Goal: Task Accomplishment & Management: Complete application form

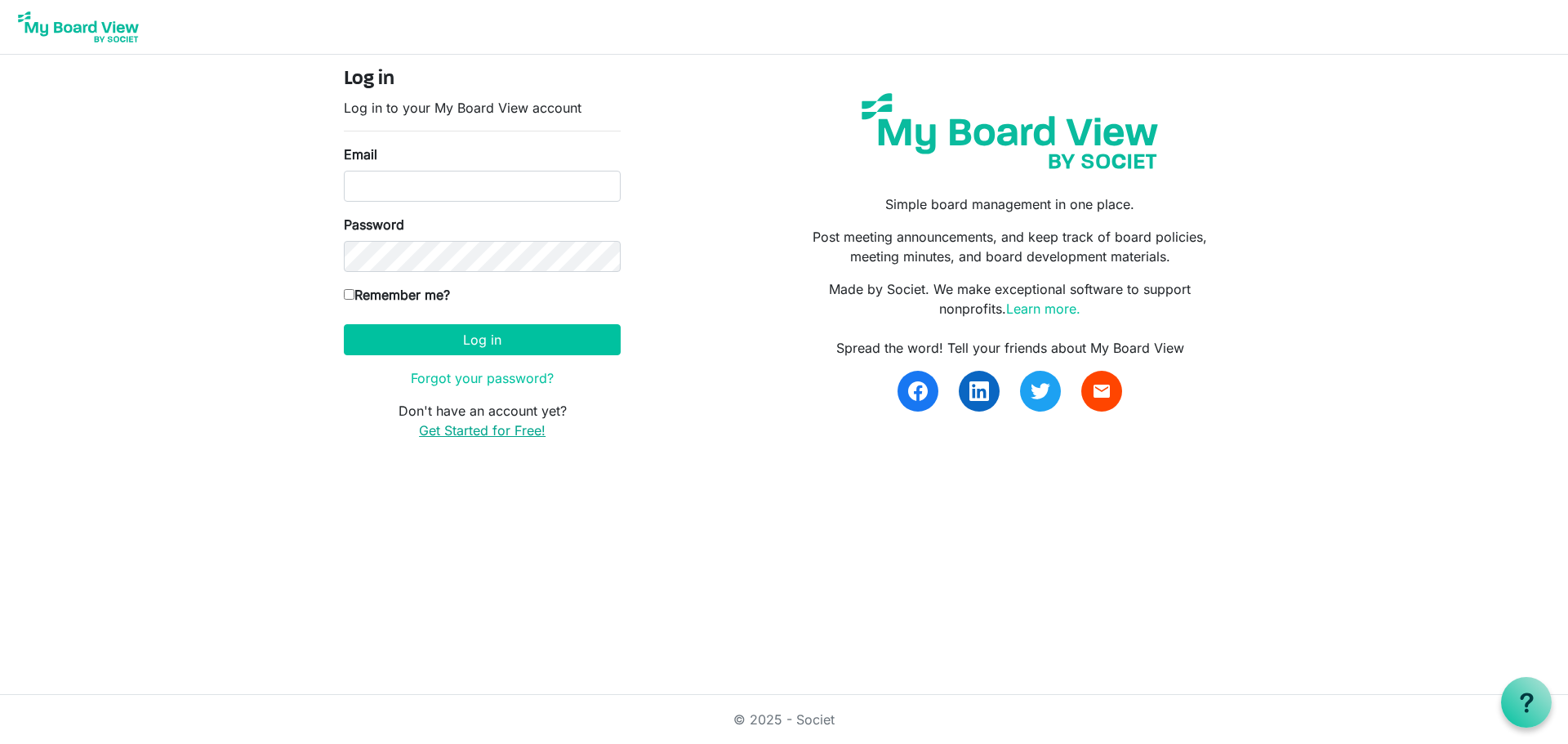
click at [517, 433] on link "Get Started for Free!" at bounding box center [482, 431] width 126 height 17
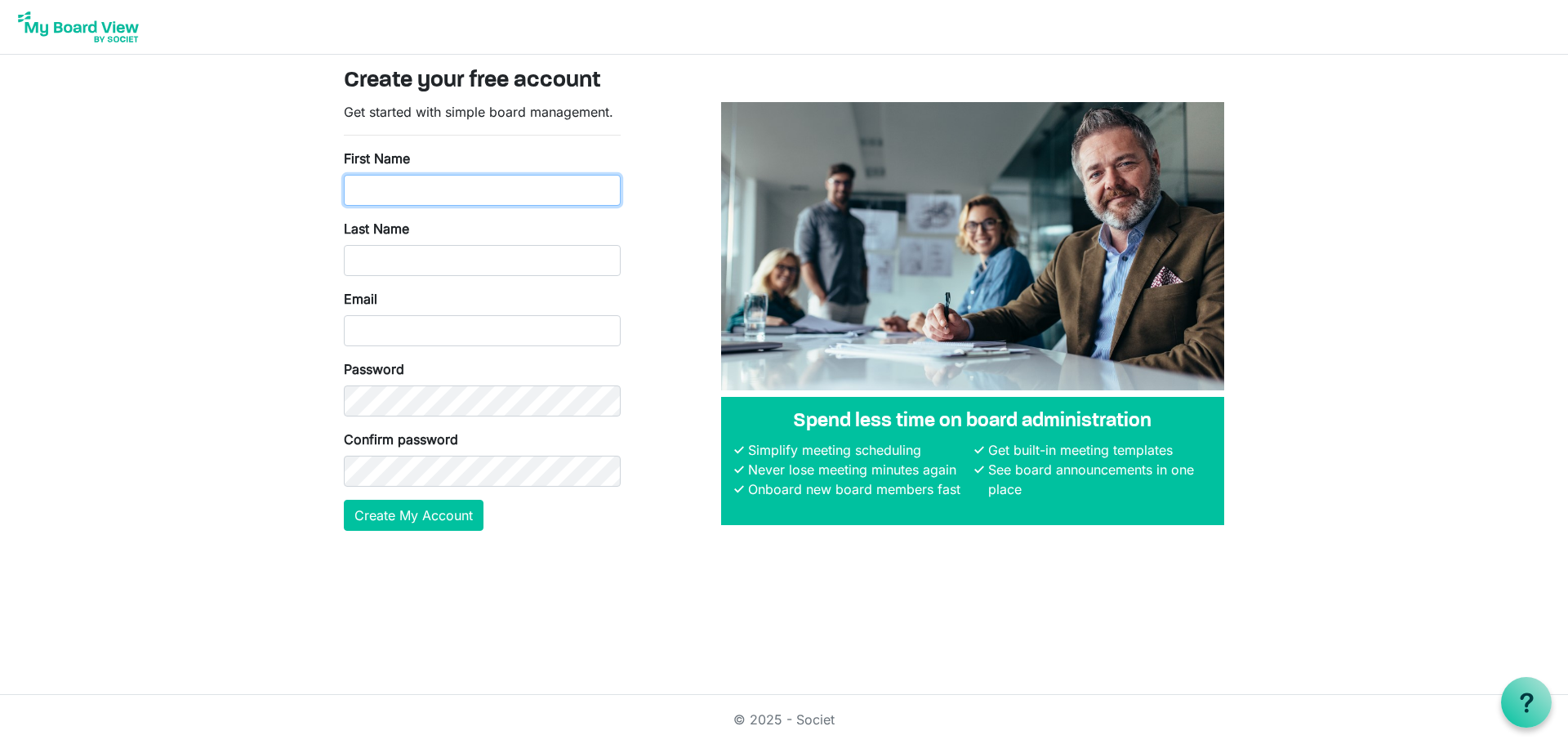
click at [428, 195] on input "First Name" at bounding box center [482, 190] width 277 height 31
type input "TONI"
type input "NYE"
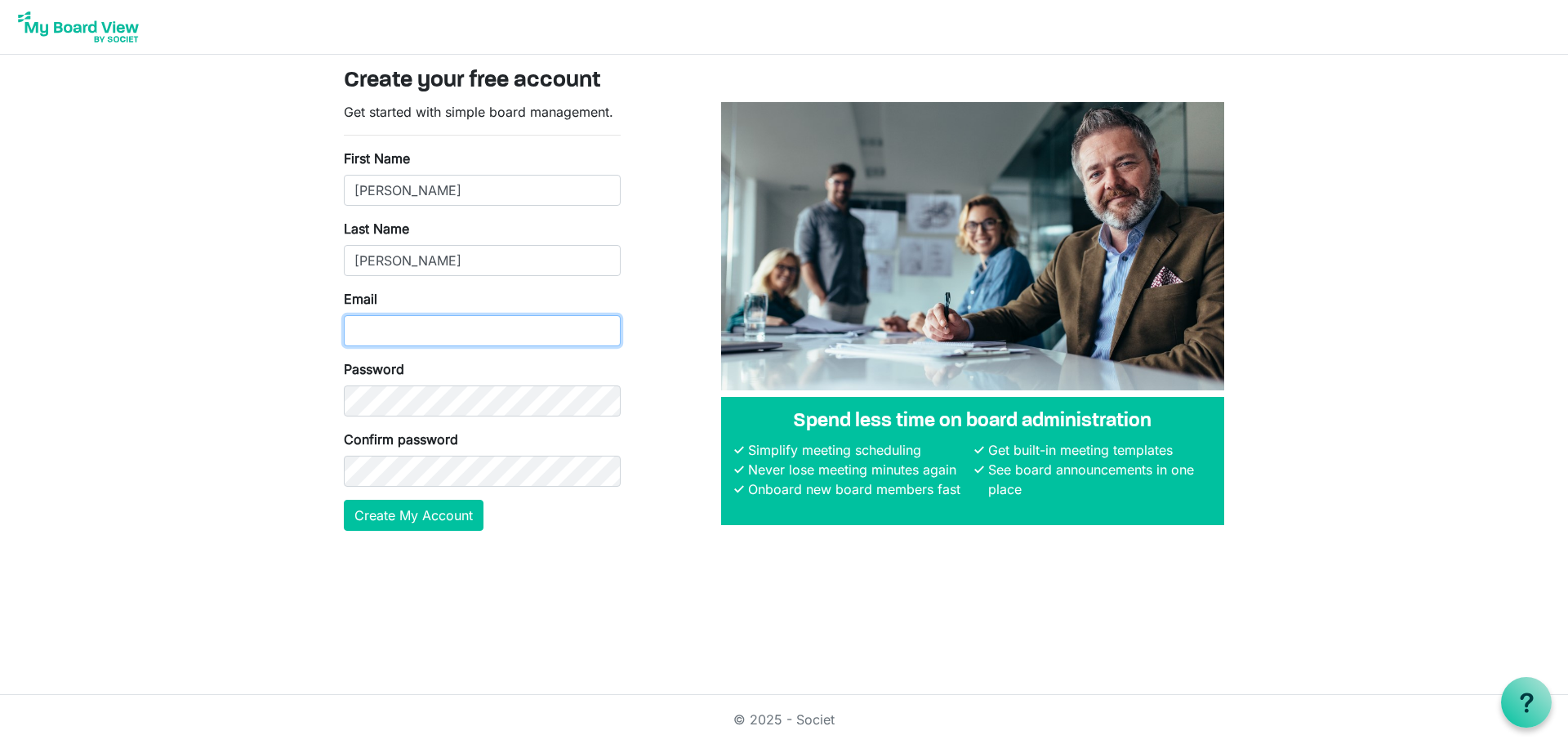
click at [423, 336] on input "Email" at bounding box center [482, 330] width 277 height 31
type input "[EMAIL_ADDRESS][DOMAIN_NAME]"
click at [421, 524] on button "Create My Account" at bounding box center [413, 515] width 140 height 31
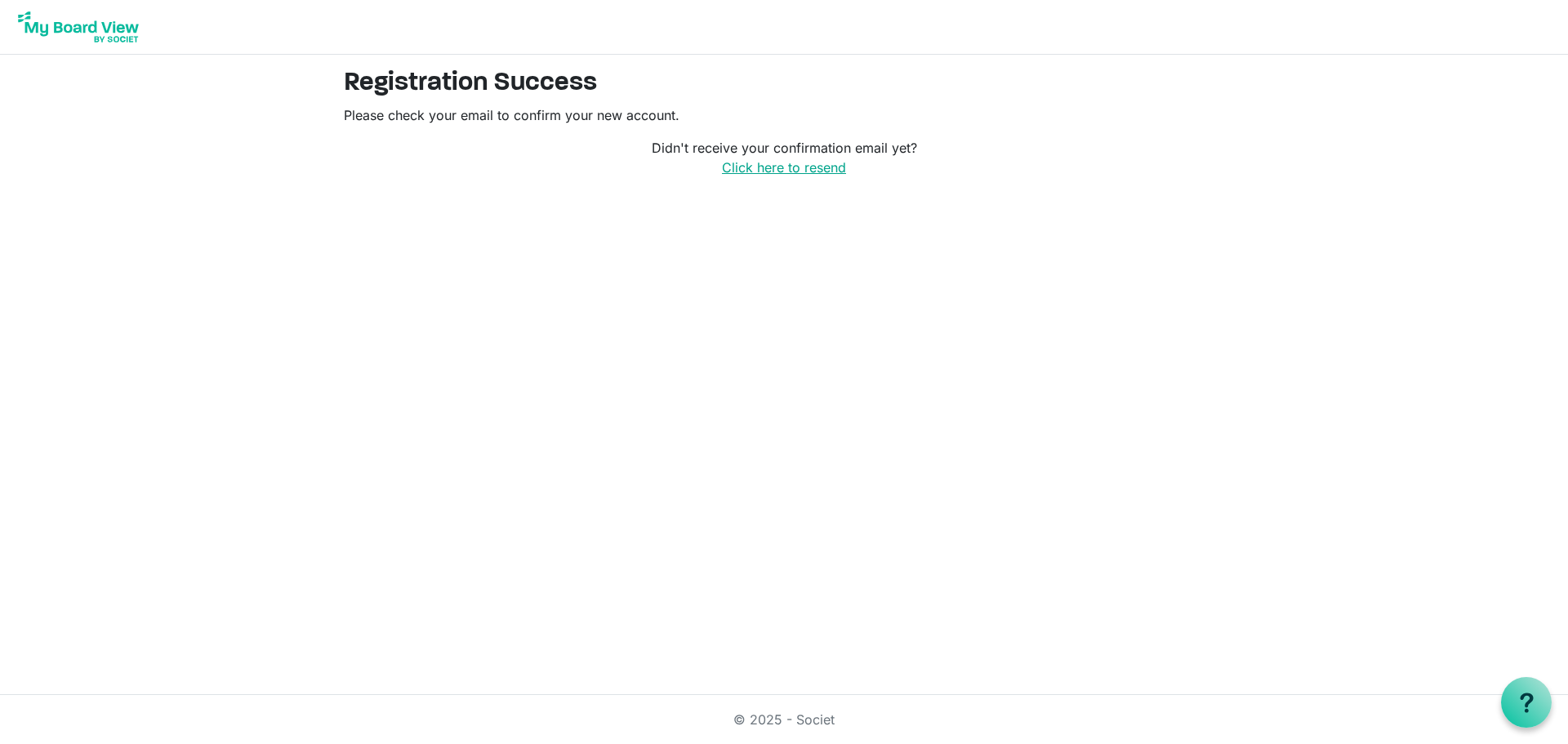
click at [805, 166] on link "Click here to resend" at bounding box center [784, 167] width 124 height 17
click at [79, 31] on img at bounding box center [78, 27] width 131 height 41
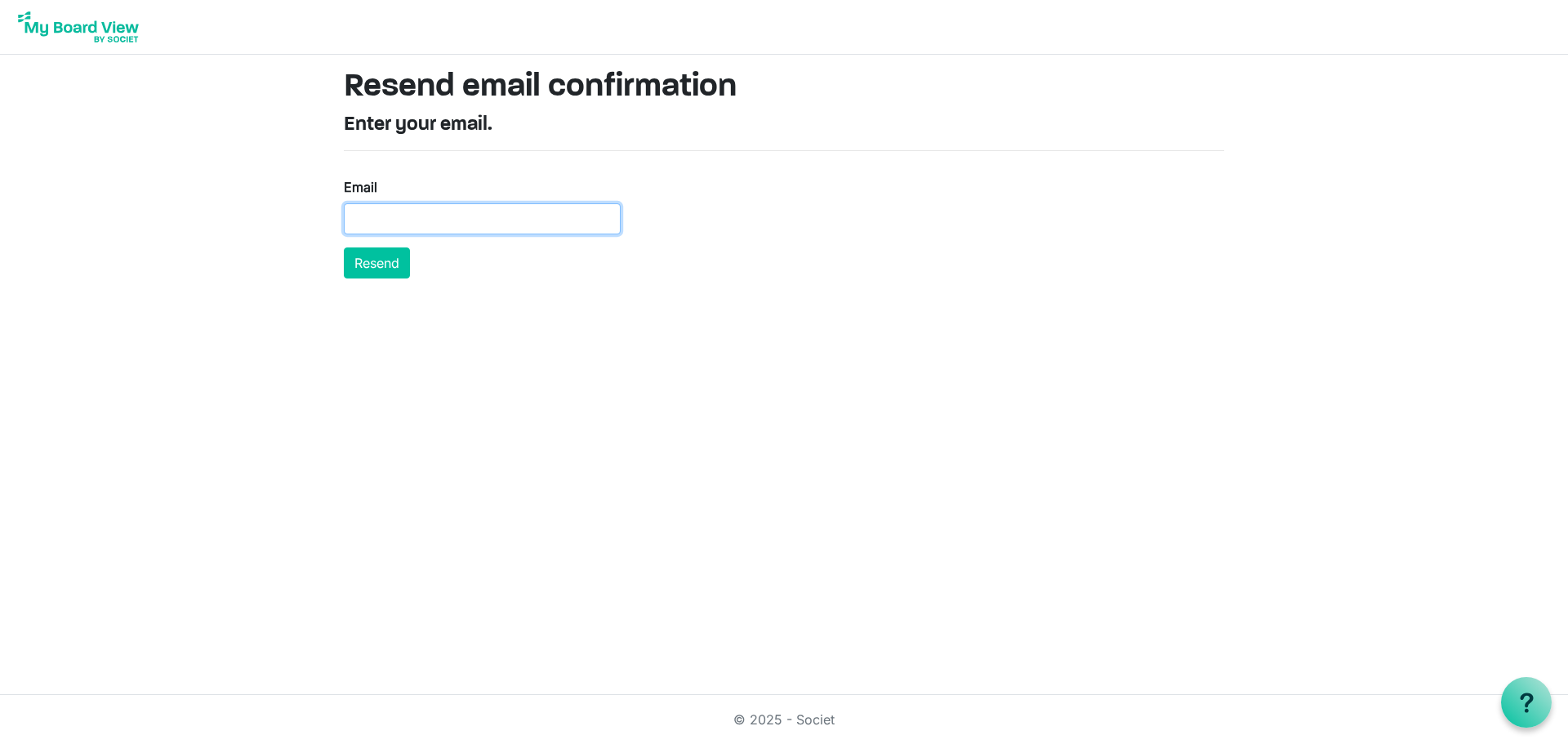
click at [570, 212] on input "Email" at bounding box center [482, 218] width 277 height 31
drag, startPoint x: 569, startPoint y: 218, endPoint x: 473, endPoint y: 226, distance: 96.3
click at [473, 226] on input "[EMAIL_ADDRESS][DOMAIN_NAME]" at bounding box center [482, 218] width 277 height 31
type input "[EMAIL_ADDRESS][DOMAIN_NAME]"
click at [409, 255] on button "Resend" at bounding box center [377, 262] width 67 height 31
